Goal: Information Seeking & Learning: Check status

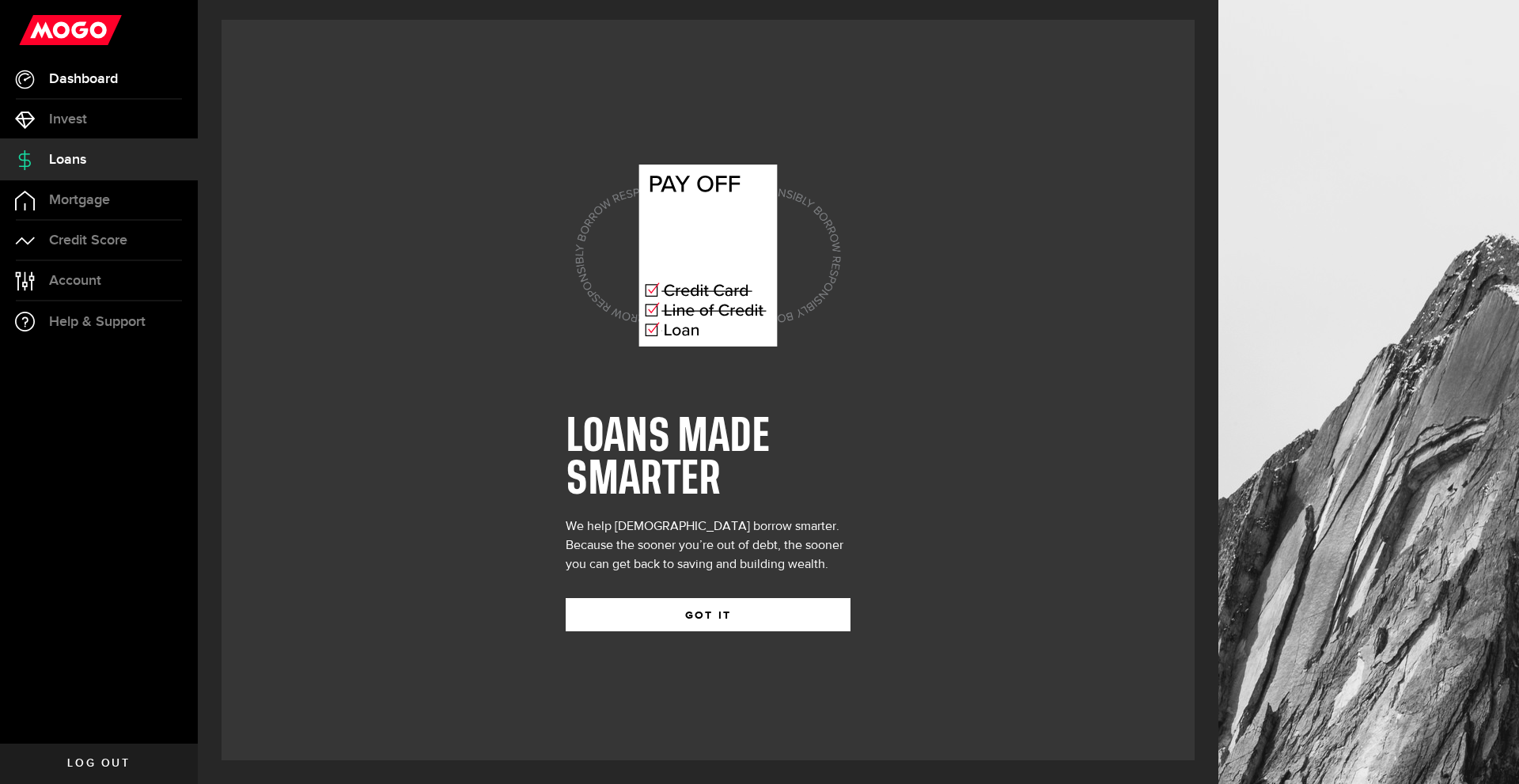
click at [115, 81] on span "Dashboard" at bounding box center [84, 78] width 69 height 14
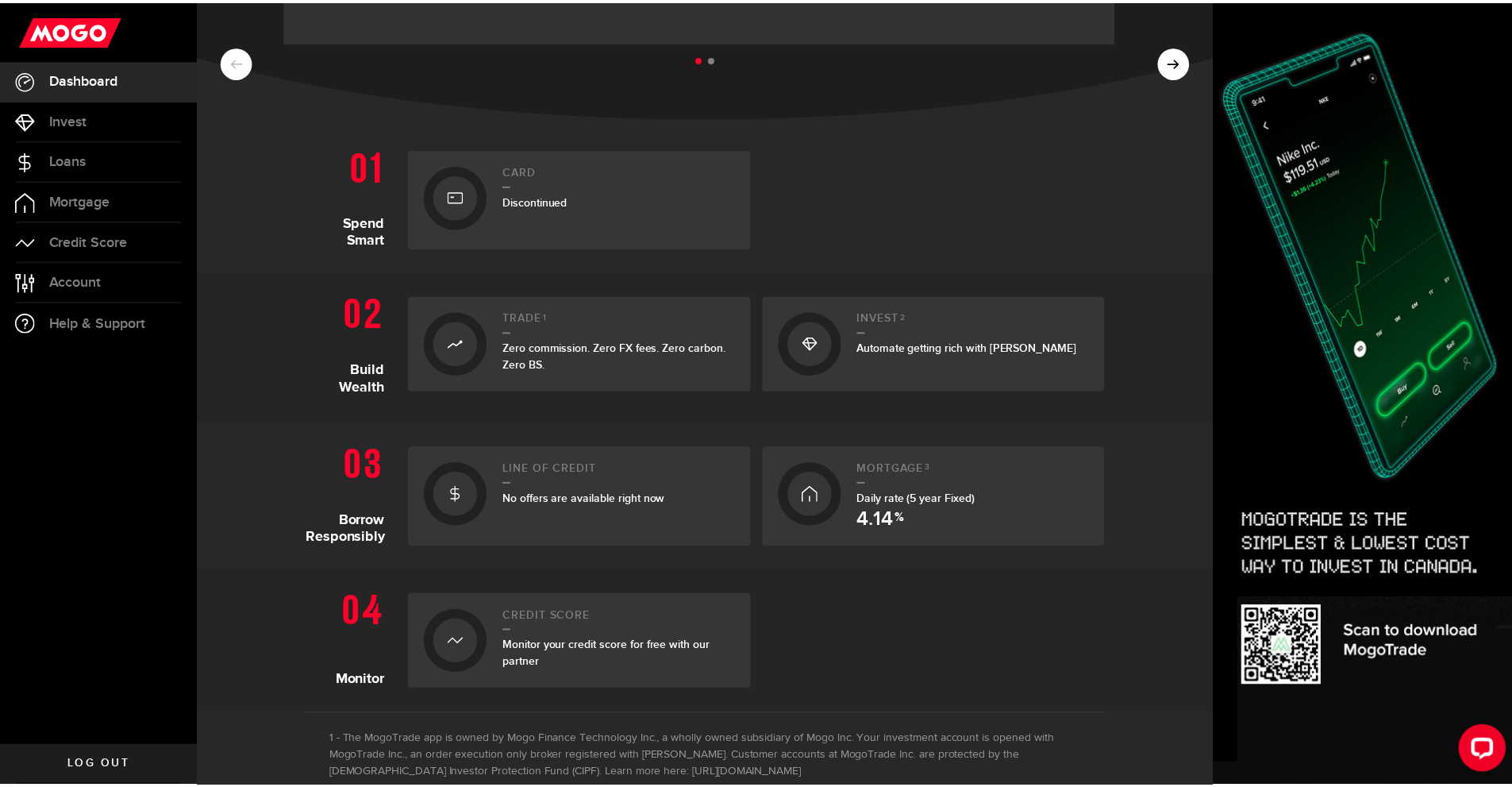
scroll to position [317, 0]
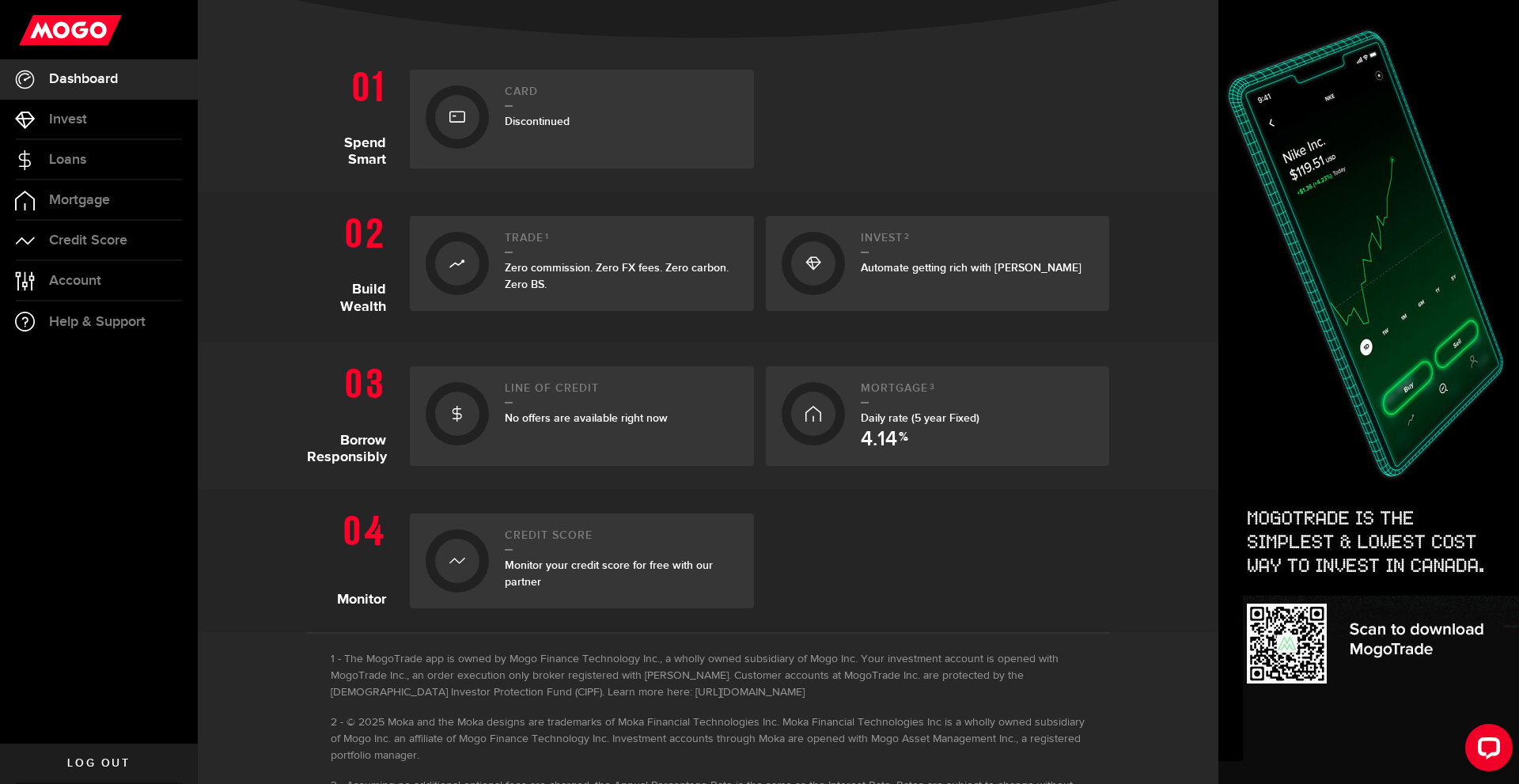
click at [594, 409] on div "Line of credit No offers are available right now" at bounding box center [621, 416] width 233 height 68
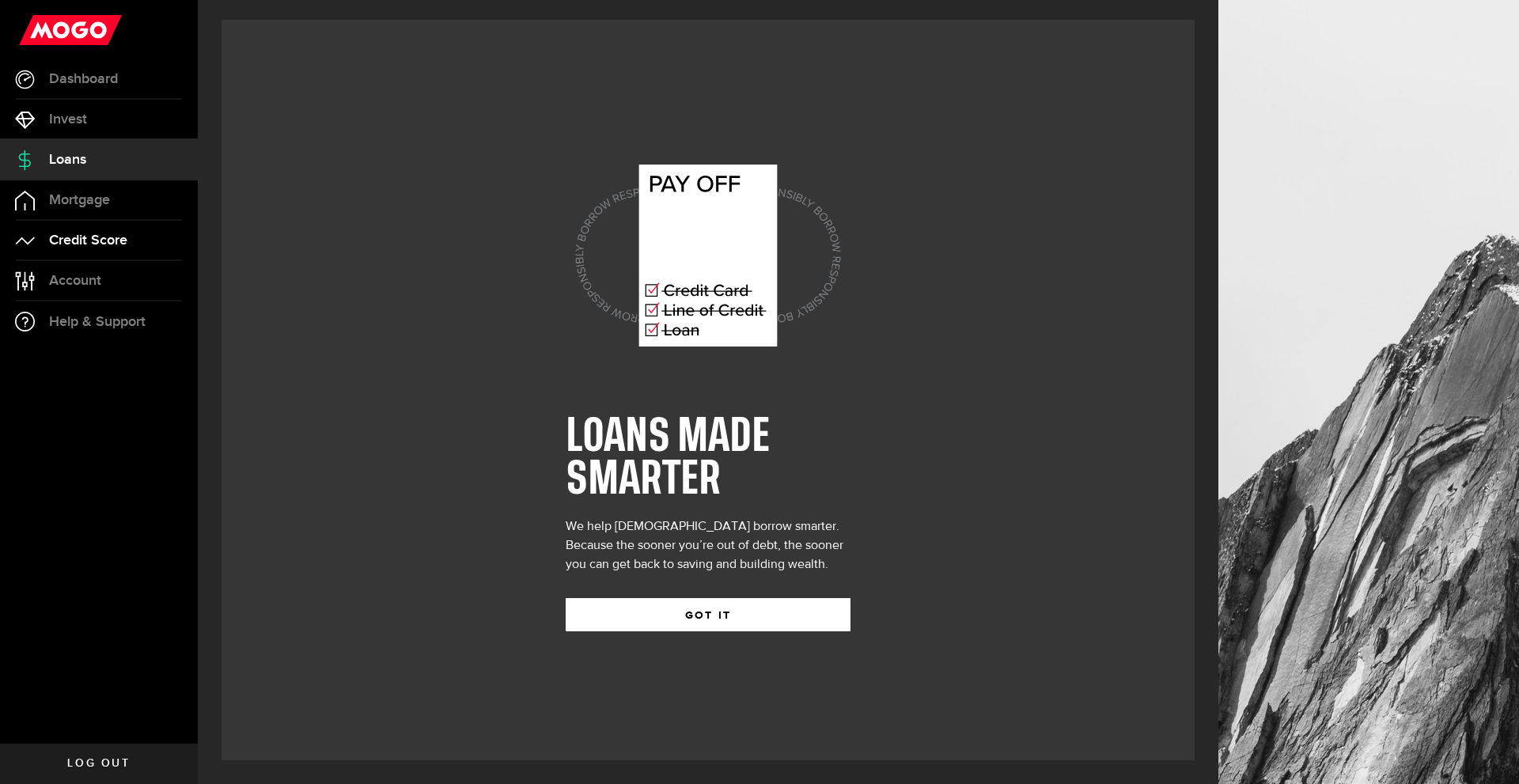
click at [99, 245] on span "Credit Score" at bounding box center [88, 240] width 78 height 14
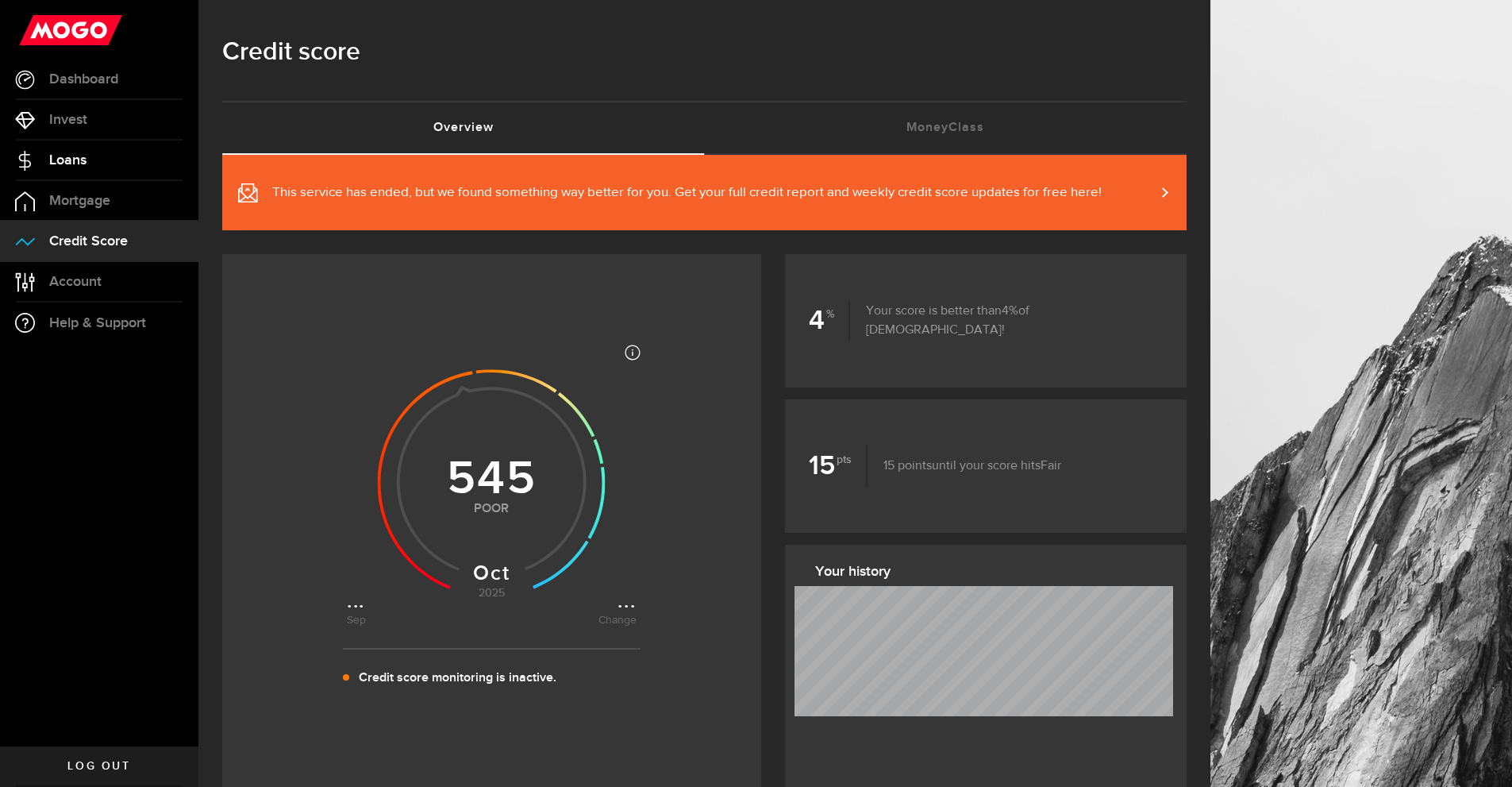
click at [77, 150] on link "Loans" at bounding box center [99, 161] width 199 height 40
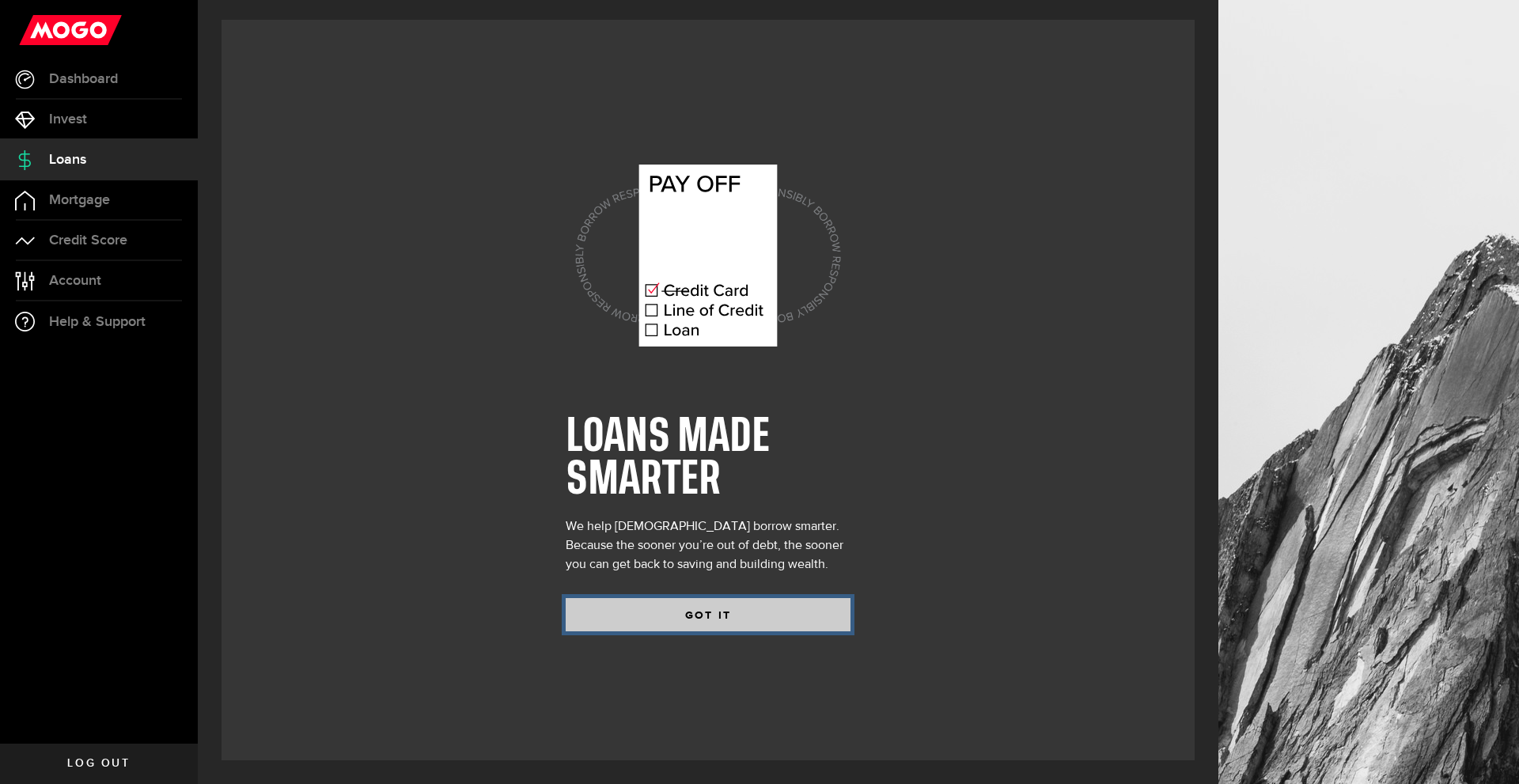
click at [727, 624] on button "GOT IT" at bounding box center [708, 615] width 285 height 33
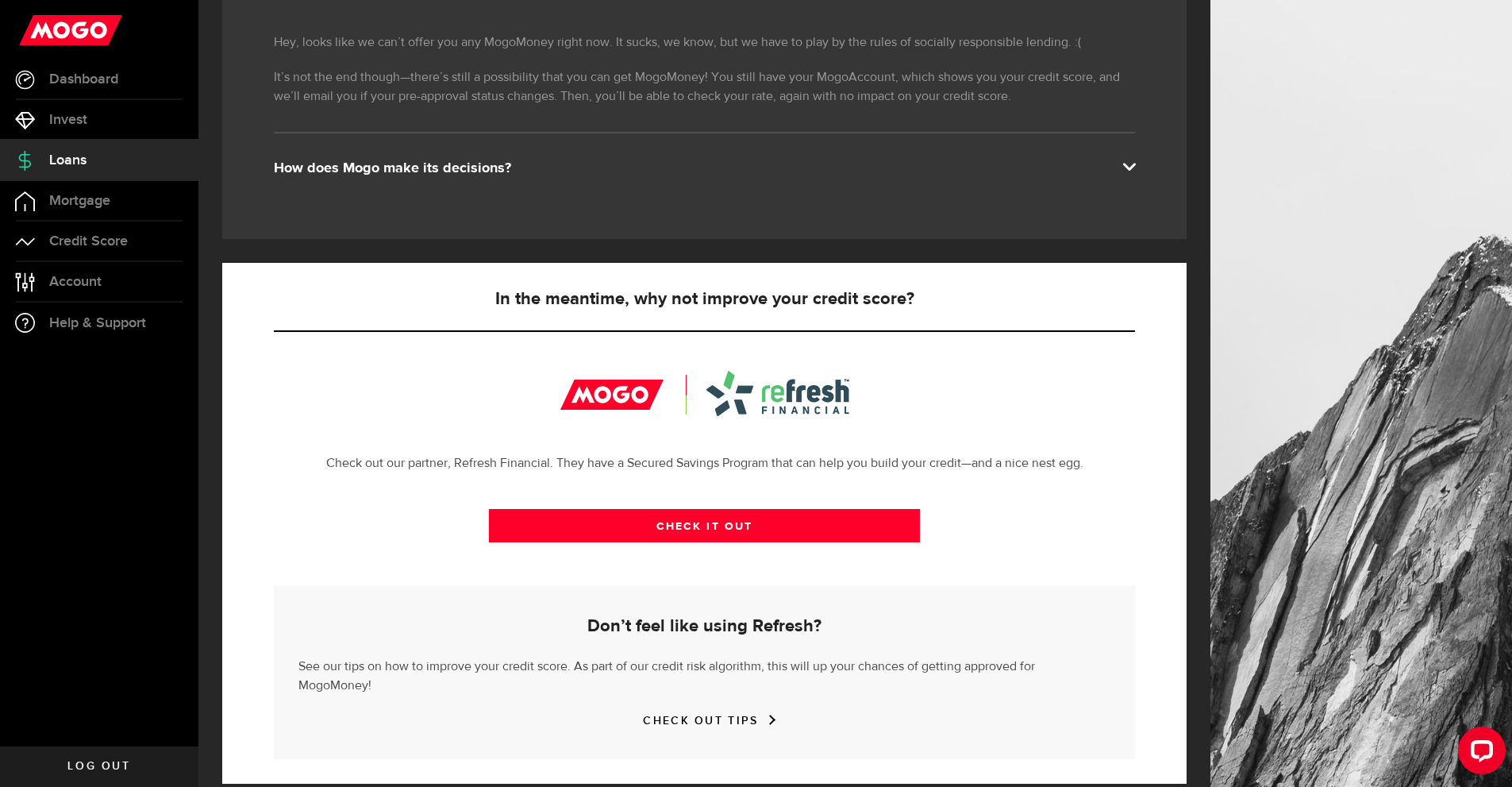
scroll to position [285, 0]
